Goal: Information Seeking & Learning: Learn about a topic

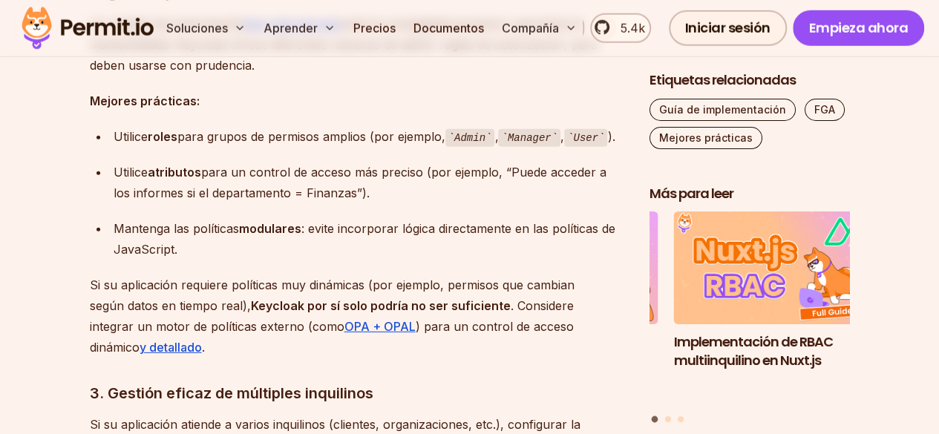
scroll to position [2078, 0]
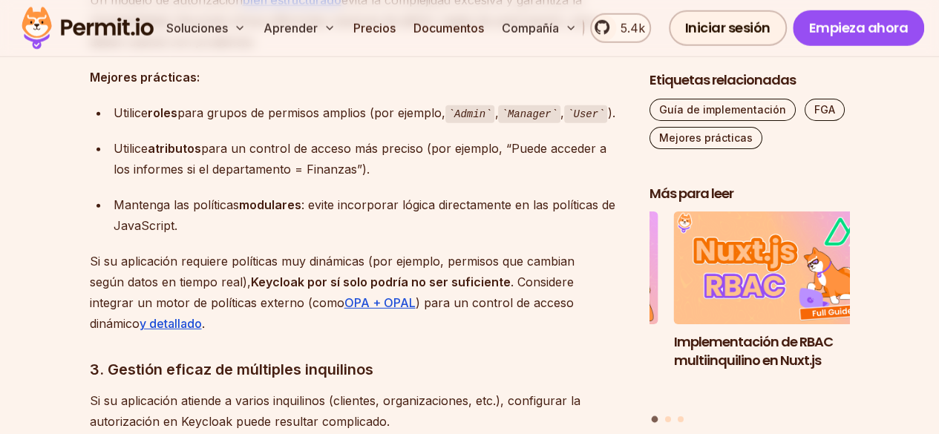
click at [445, 174] on div "Utilice atributos para un control de acceso más preciso (por ejemplo, “Puede ac…" at bounding box center [370, 159] width 512 height 42
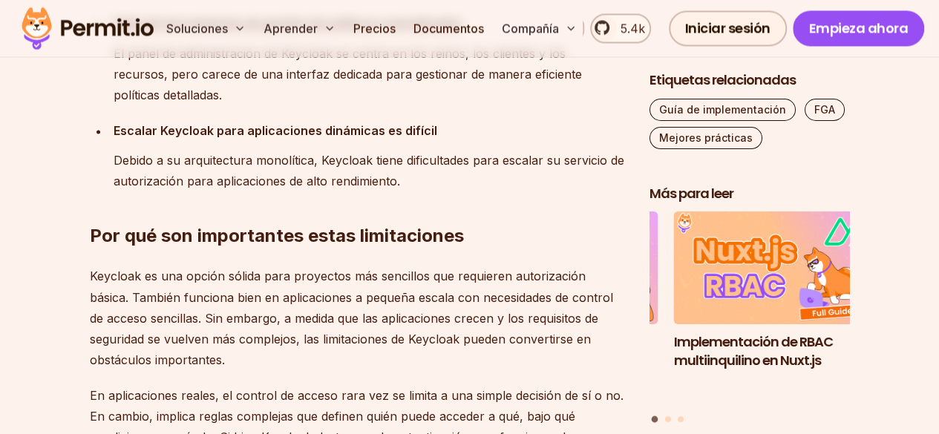
scroll to position [0, 0]
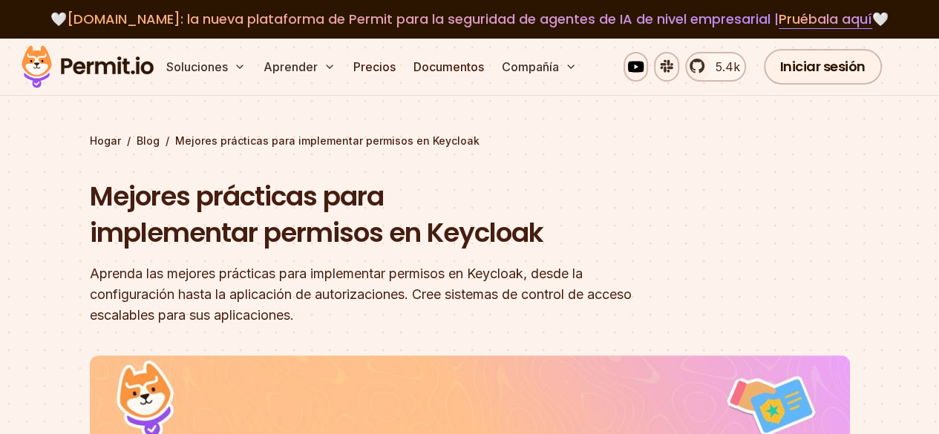
click at [453, 231] on font "Mejores prácticas para implementar permisos en Keycloak" at bounding box center [316, 214] width 453 height 75
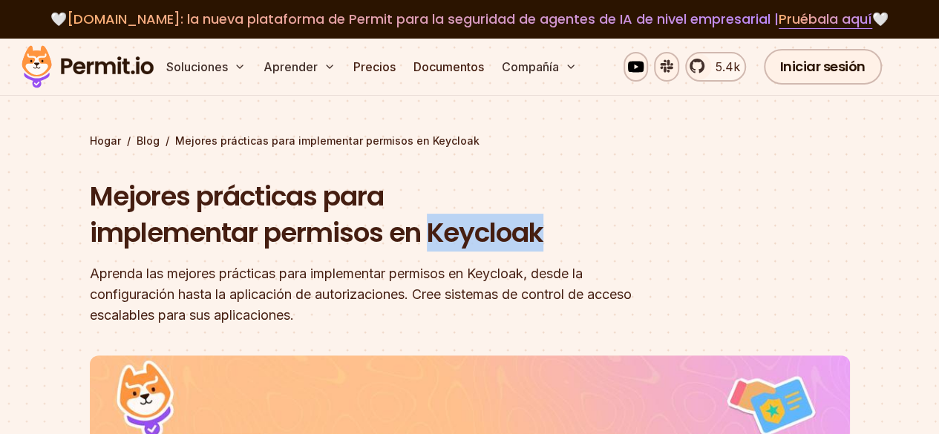
click at [453, 231] on font "Mejores prácticas para implementar permisos en Keycloak" at bounding box center [316, 214] width 453 height 75
copy font "Keycloak"
click at [460, 234] on font "Mejores prácticas para implementar permisos en Keycloak" at bounding box center [316, 214] width 453 height 75
